Goal: Find specific fact: Find specific fact

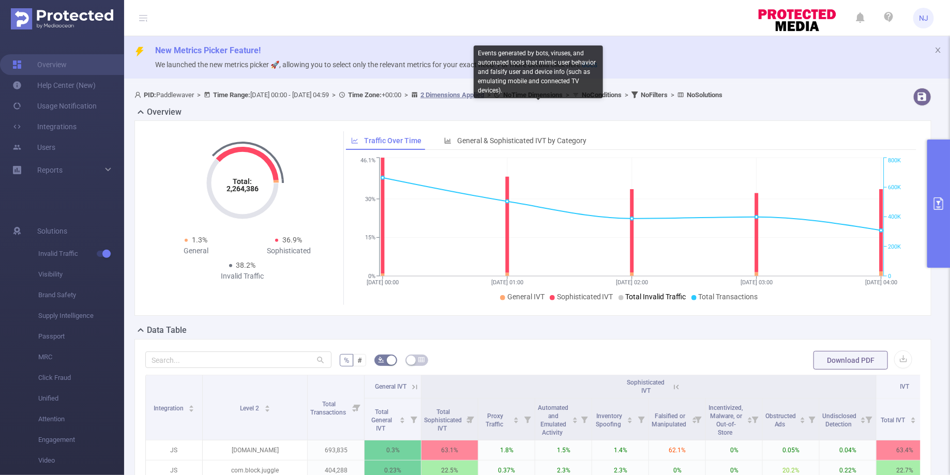
scroll to position [0, 14]
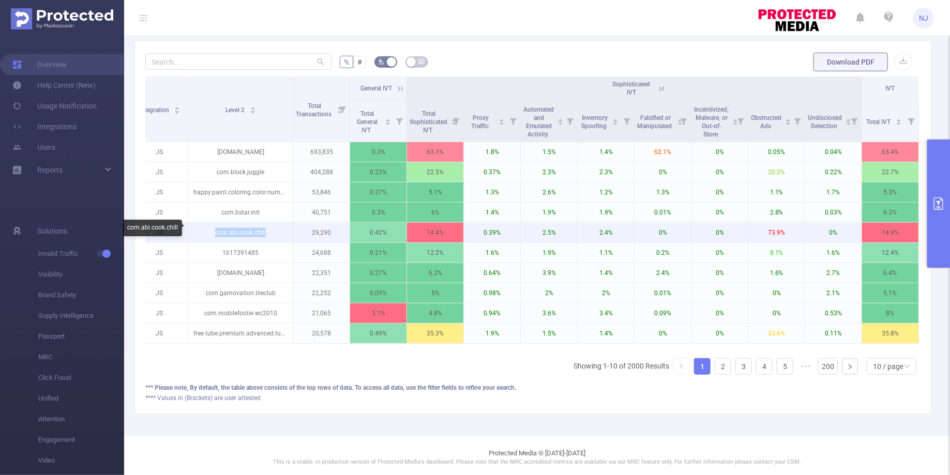
drag, startPoint x: 273, startPoint y: 232, endPoint x: 213, endPoint y: 232, distance: 60.0
click at [213, 232] on p "com.abi.cook.chill" at bounding box center [240, 233] width 105 height 20
copy p "com.abi.cook.chill"
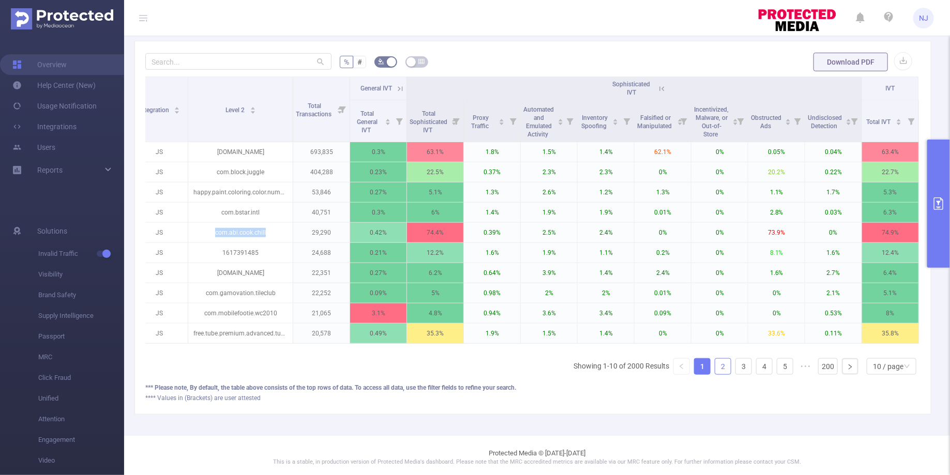
click at [724, 365] on link "2" at bounding box center [724, 367] width 16 height 16
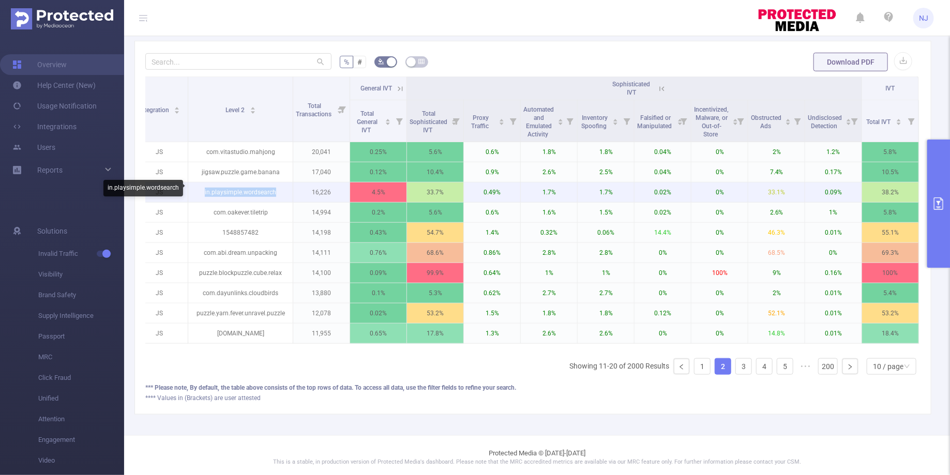
drag, startPoint x: 284, startPoint y: 192, endPoint x: 197, endPoint y: 193, distance: 86.4
click at [197, 193] on p "in.playsimple.wordsearch" at bounding box center [240, 193] width 105 height 20
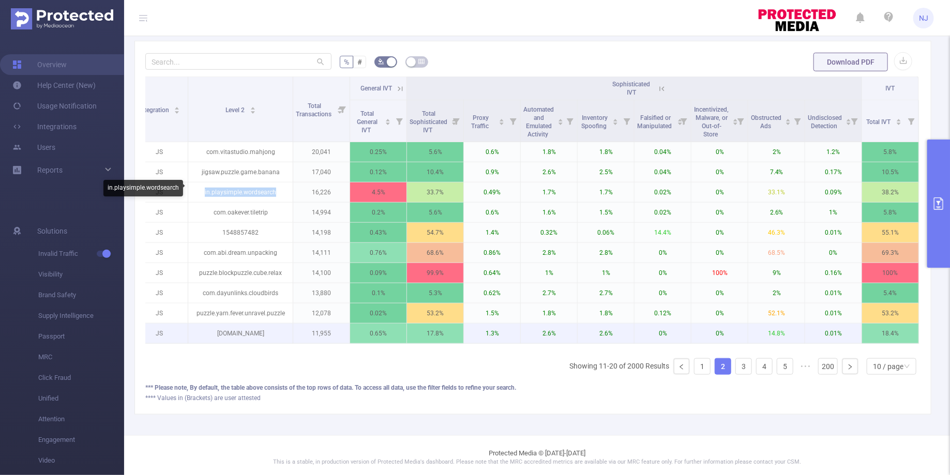
copy p "in.playsimple.wordsearch"
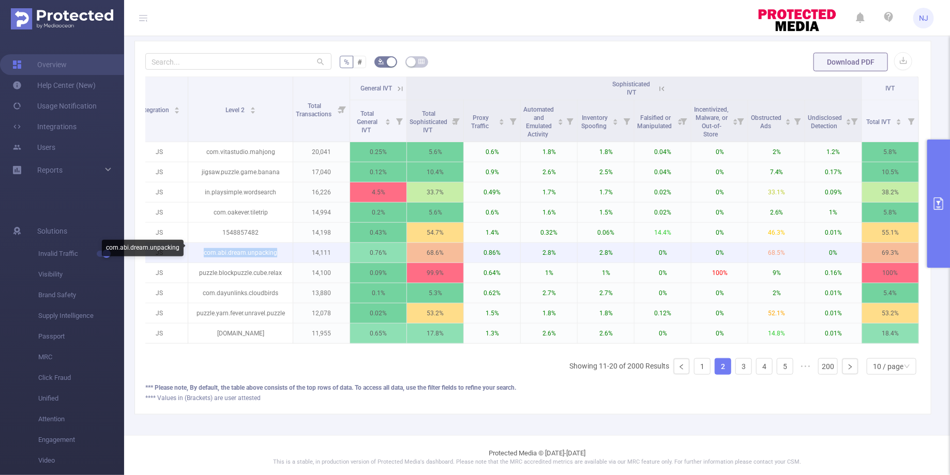
copy p "com.abi.dream.unpacking"
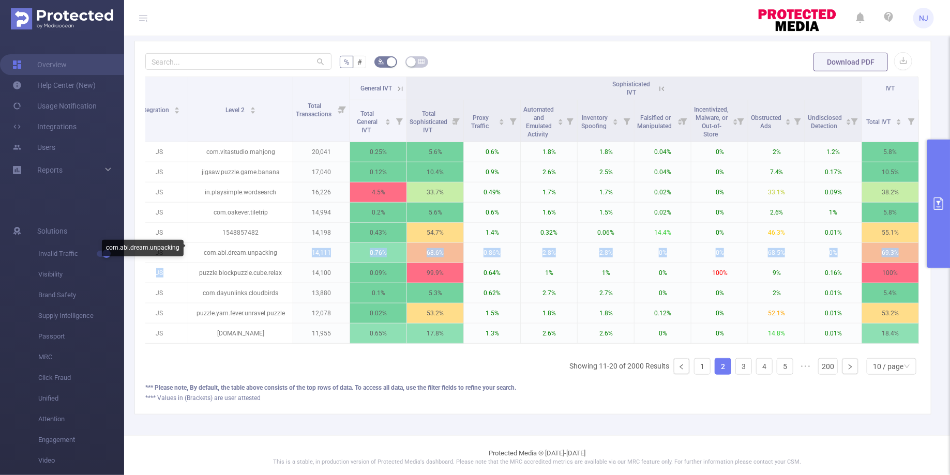
drag, startPoint x: 280, startPoint y: 253, endPoint x: 488, endPoint y: 392, distance: 250.4
click at [477, 384] on div "% # Download PDF Integration Level 2 Total Transactions General IVT Sophisticat…" at bounding box center [533, 227] width 776 height 351
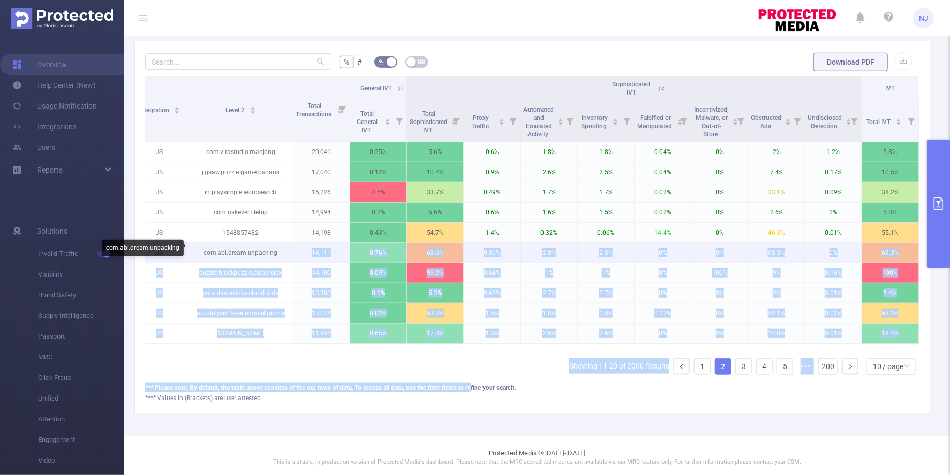
click at [277, 253] on p "com.abi.dream.unpacking" at bounding box center [240, 253] width 105 height 20
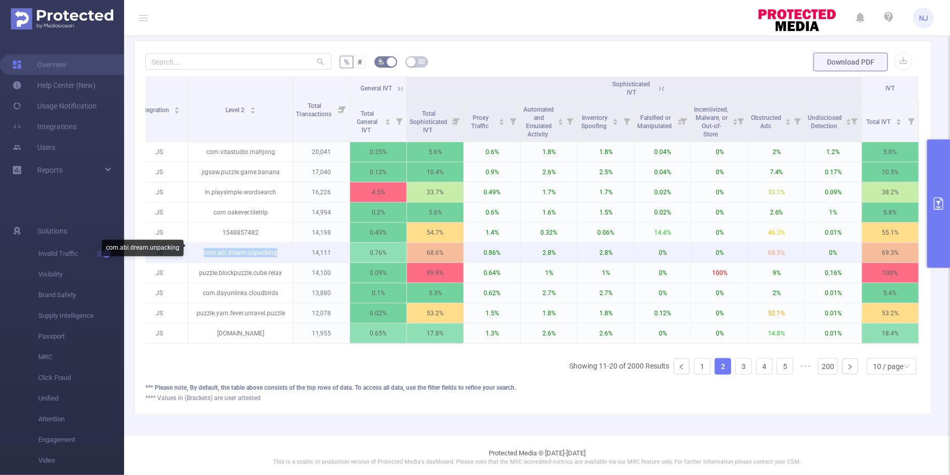
drag, startPoint x: 278, startPoint y: 249, endPoint x: 202, endPoint y: 249, distance: 75.5
click at [202, 249] on p "com.abi.dream.unpacking" at bounding box center [240, 253] width 105 height 20
copy p "com.abi.dream.unpacking"
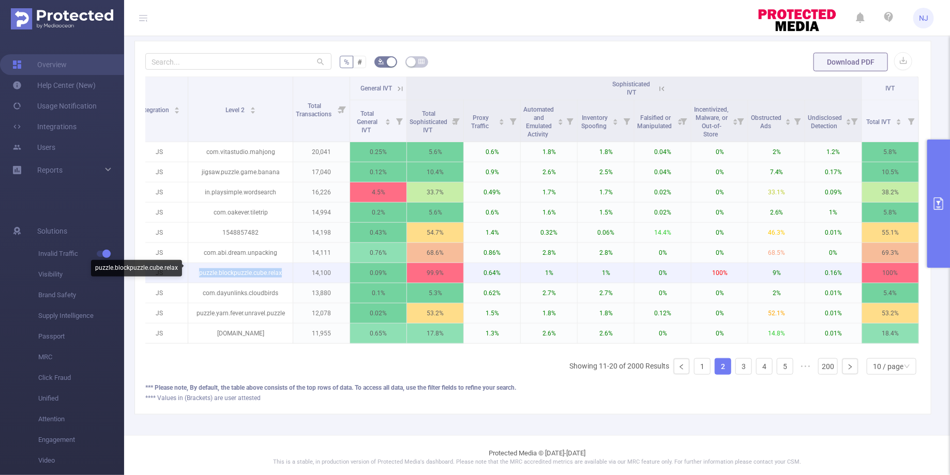
drag, startPoint x: 281, startPoint y: 272, endPoint x: 199, endPoint y: 271, distance: 82.3
click at [199, 271] on p "puzzle.blockpuzzle.cube.relax" at bounding box center [240, 273] width 105 height 20
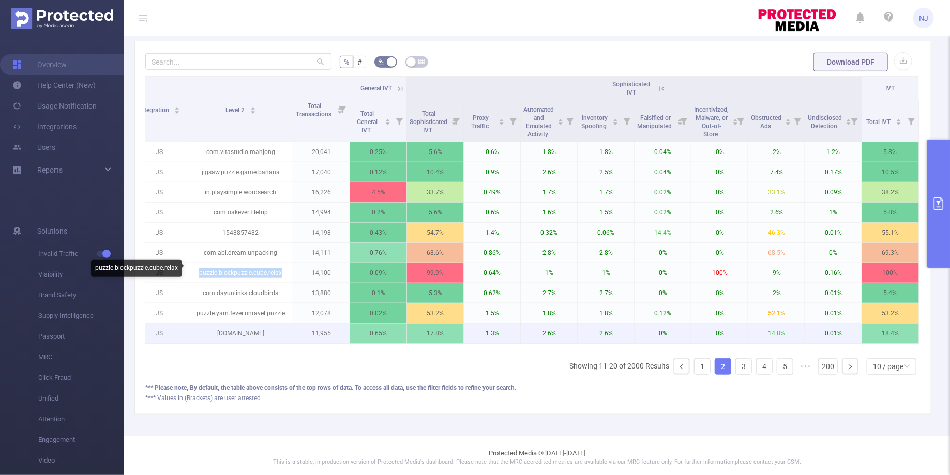
copy p "puzzle.blockpuzzle.cube.relax"
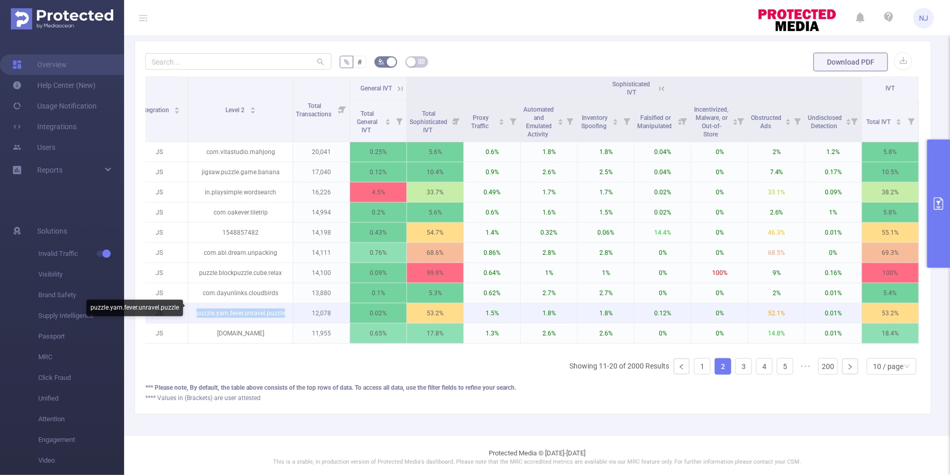
drag, startPoint x: 285, startPoint y: 311, endPoint x: 197, endPoint y: 306, distance: 88.6
click at [197, 306] on p "puzzle.yarn.fever.unravel.puzzle" at bounding box center [240, 314] width 105 height 20
copy p "puzzle.yarn.fever.unravel.puzzle"
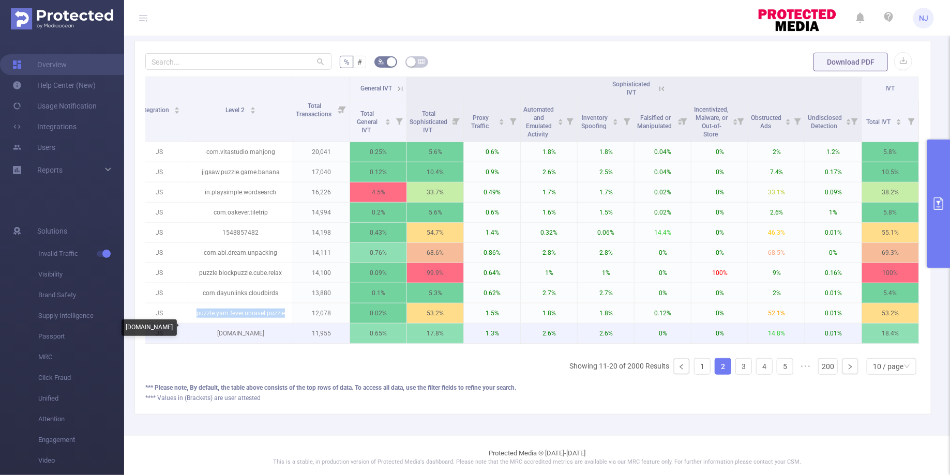
drag, startPoint x: 275, startPoint y: 331, endPoint x: 214, endPoint y: 330, distance: 61.6
click at [214, 330] on p "[DOMAIN_NAME]" at bounding box center [240, 334] width 105 height 20
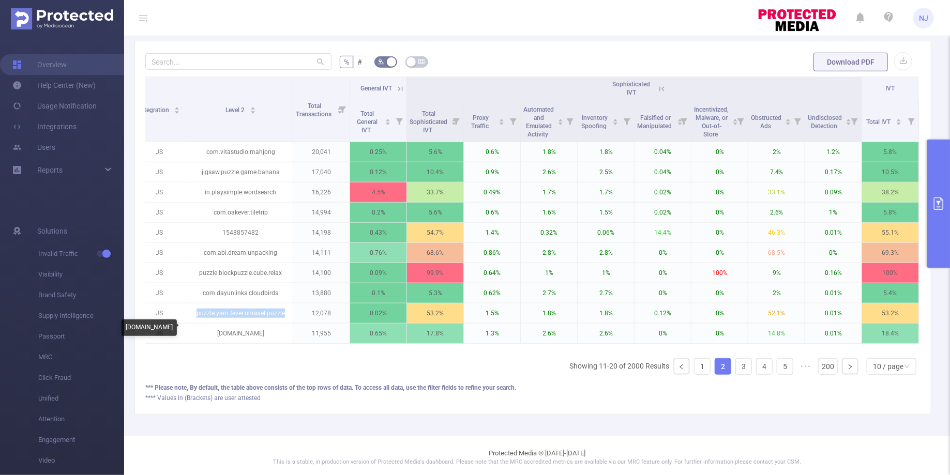
copy p "[DOMAIN_NAME]"
click at [747, 366] on link "3" at bounding box center [744, 367] width 16 height 16
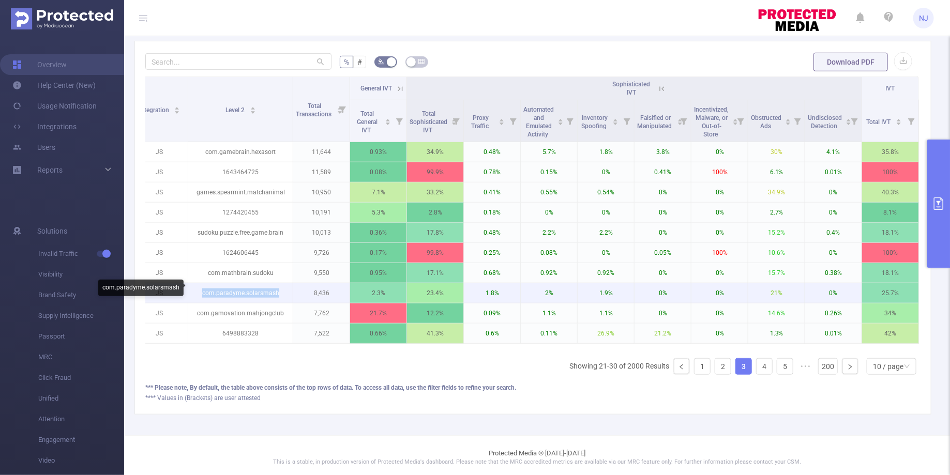
drag, startPoint x: 286, startPoint y: 291, endPoint x: 203, endPoint y: 290, distance: 82.8
click at [203, 290] on p "com.paradyme.solarsmash" at bounding box center [240, 294] width 105 height 20
copy p "com.paradyme.solarsmash"
